Goal: Use online tool/utility

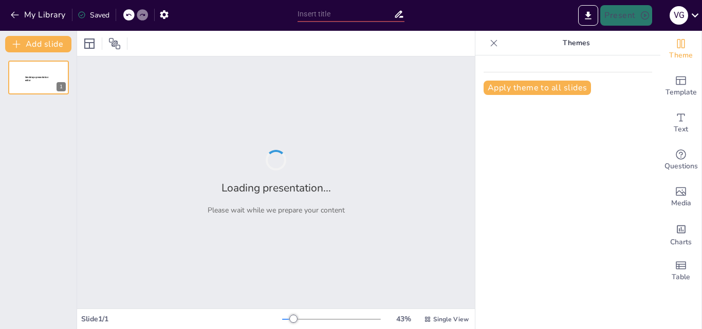
type input "El Éxodo Jujeño: Un Hito en la [MEDICAL_DATA] por la Independencia Argentina"
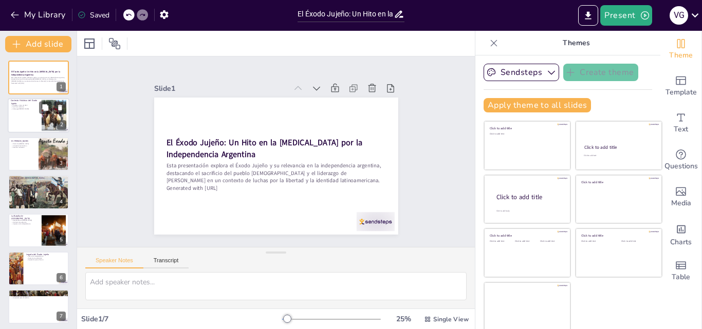
click at [25, 114] on div at bounding box center [39, 116] width 62 height 35
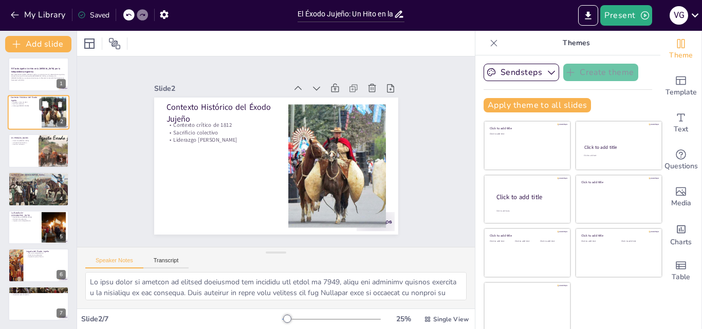
scroll to position [2, 0]
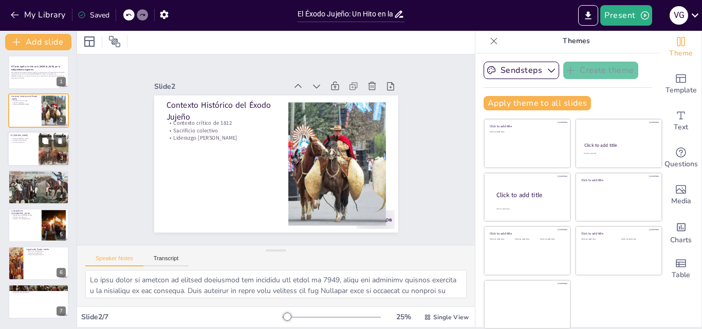
click at [13, 140] on p "Llamado al patriotismo" at bounding box center [23, 140] width 25 height 2
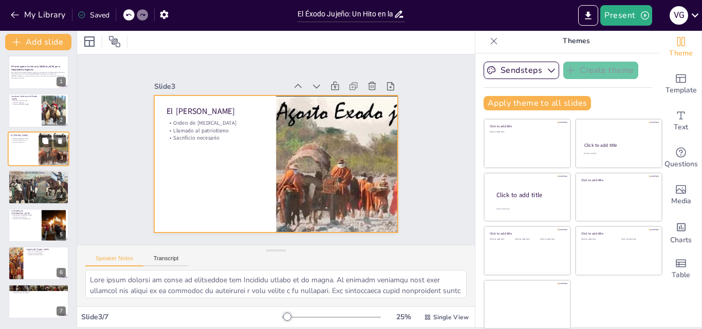
scroll to position [0, 0]
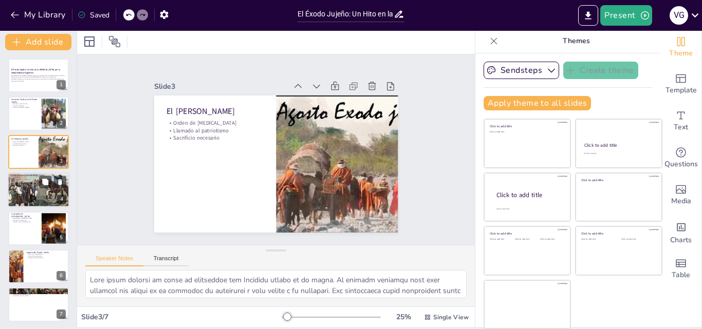
click at [28, 182] on div at bounding box center [38, 190] width 66 height 35
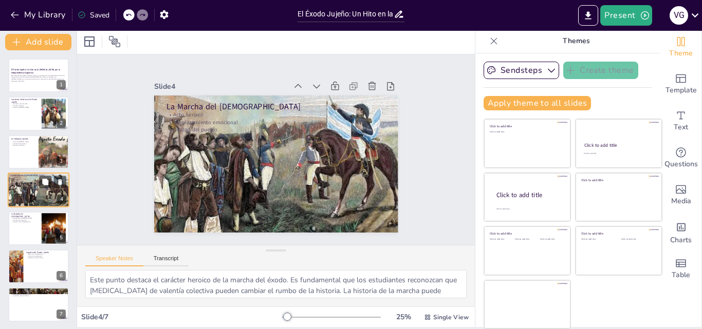
scroll to position [2, 0]
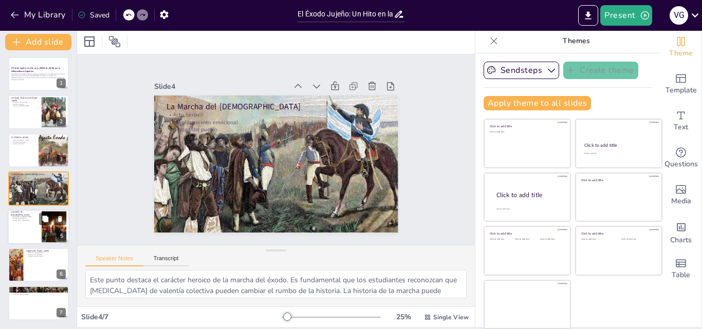
click at [30, 225] on div at bounding box center [39, 227] width 62 height 35
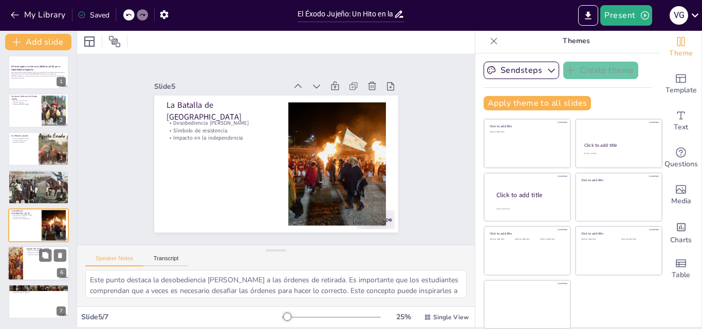
click at [36, 255] on p "Inspiración para el futuro" at bounding box center [46, 255] width 40 height 2
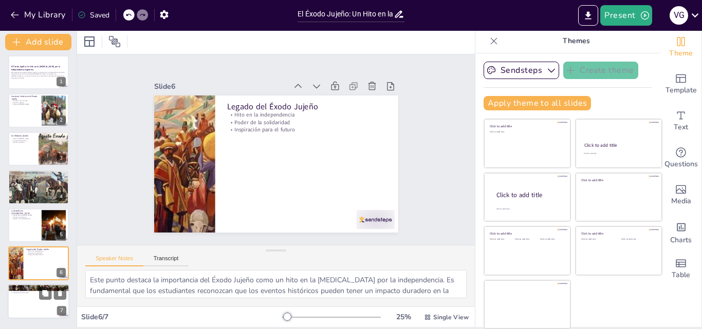
click at [36, 297] on div at bounding box center [39, 302] width 62 height 35
type textarea "Este punto destaca la importancia de entender el Éxodo Jujeño en el contexto ac…"
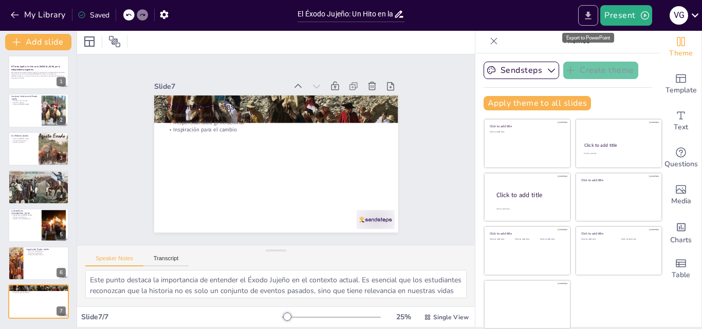
click at [586, 16] on icon "Export to PowerPoint" at bounding box center [588, 15] width 11 height 11
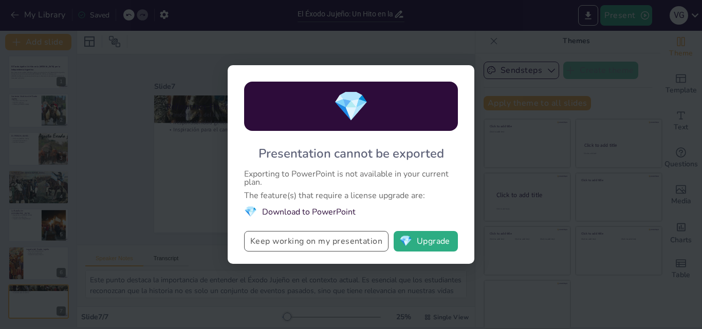
click at [359, 242] on button "Keep working on my presentation" at bounding box center [316, 241] width 144 height 21
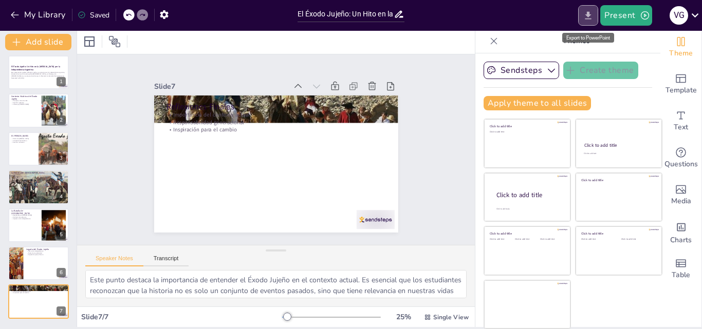
click at [592, 18] on icon "Export to PowerPoint" at bounding box center [588, 15] width 11 height 11
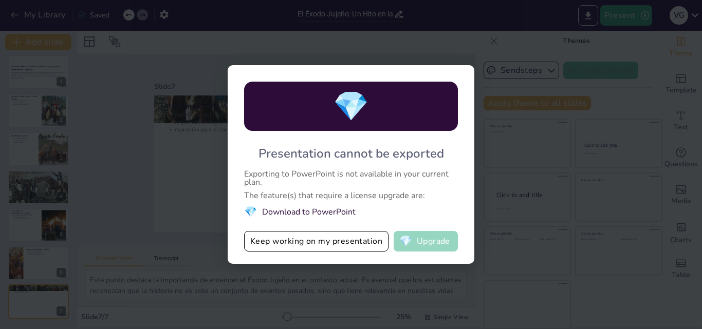
click at [435, 243] on button "💎 Upgrade" at bounding box center [426, 241] width 64 height 21
